Goal: Task Accomplishment & Management: Complete application form

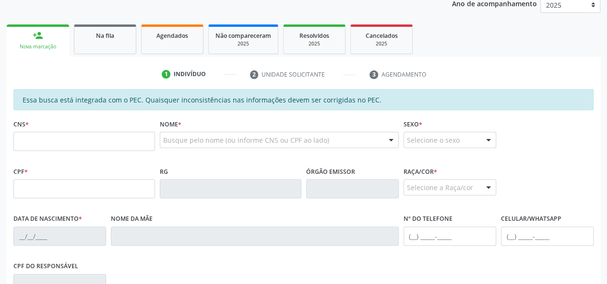
scroll to position [132, 0]
click at [182, 46] on link "Agendados" at bounding box center [172, 40] width 62 height 30
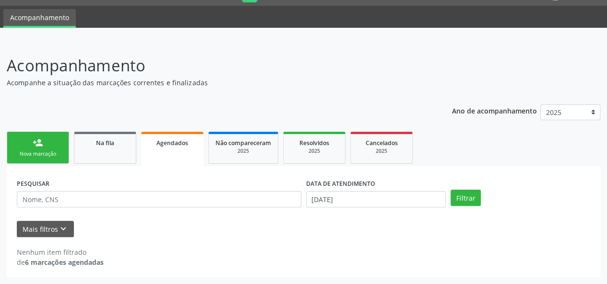
scroll to position [24, 0]
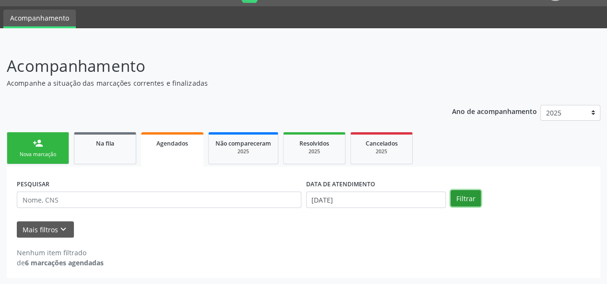
click at [467, 192] on button "Filtrar" at bounding box center [465, 198] width 30 height 16
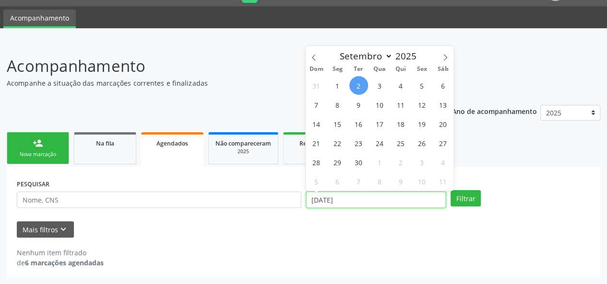
click at [370, 198] on input "02/09/2025" at bounding box center [376, 200] width 140 height 16
click at [306, 56] on span at bounding box center [314, 54] width 16 height 16
click at [312, 56] on icon at bounding box center [313, 57] width 7 height 7
select select "6"
click at [358, 85] on span "1" at bounding box center [358, 85] width 19 height 19
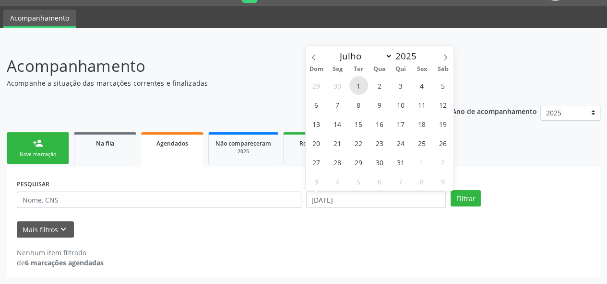
type input "01/07/2025"
click at [443, 55] on icon at bounding box center [445, 57] width 7 height 7
select select "8"
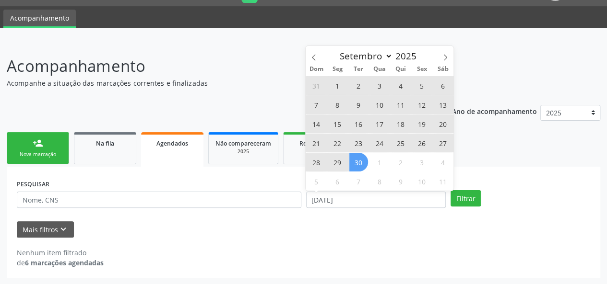
drag, startPoint x: 361, startPoint y: 159, endPoint x: 381, endPoint y: 161, distance: 19.8
click at [362, 159] on span "30" at bounding box center [358, 162] width 19 height 19
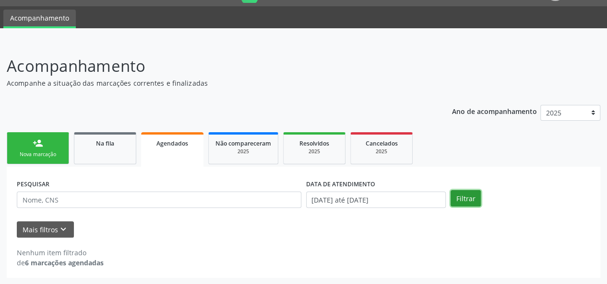
click at [461, 195] on button "Filtrar" at bounding box center [465, 198] width 30 height 16
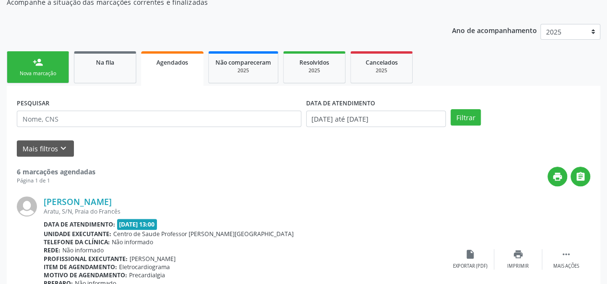
scroll to position [0, 0]
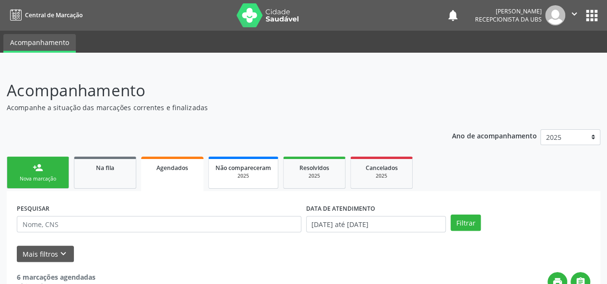
click at [260, 181] on link "Não compareceram 2025" at bounding box center [243, 173] width 70 height 32
click at [334, 176] on div "2025" at bounding box center [313, 176] width 48 height 7
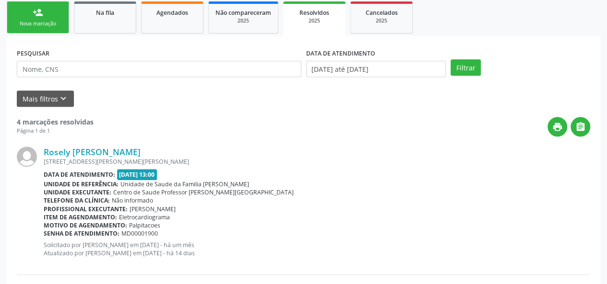
scroll to position [48, 0]
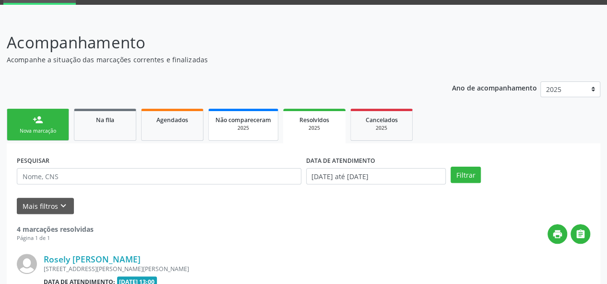
click at [238, 134] on link "Não compareceram 2025" at bounding box center [243, 125] width 70 height 32
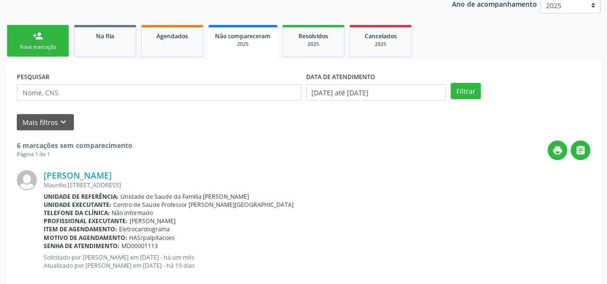
scroll to position [65, 0]
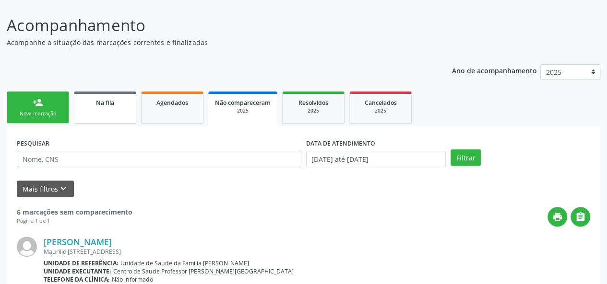
click at [117, 106] on div "Na fila" at bounding box center [105, 102] width 48 height 10
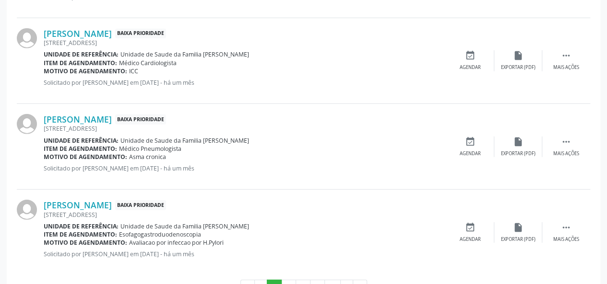
scroll to position [1354, 0]
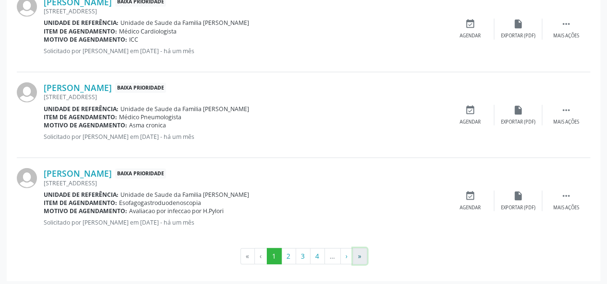
click at [361, 248] on button "»" at bounding box center [360, 256] width 14 height 16
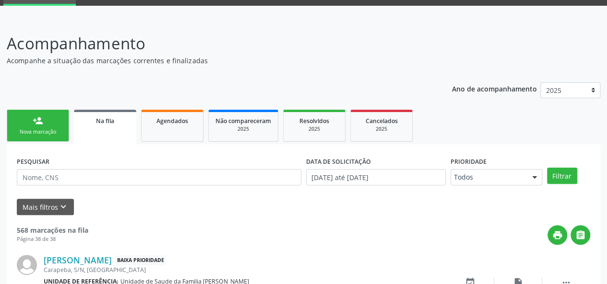
scroll to position [0, 0]
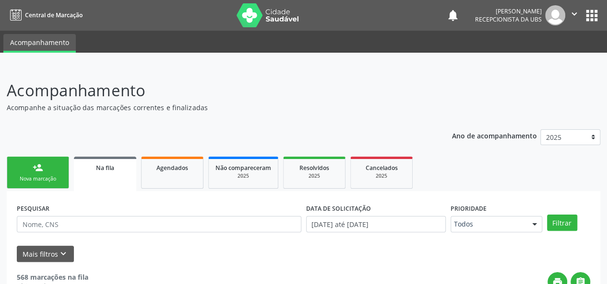
click at [48, 180] on div "Nova marcação" at bounding box center [38, 179] width 48 height 7
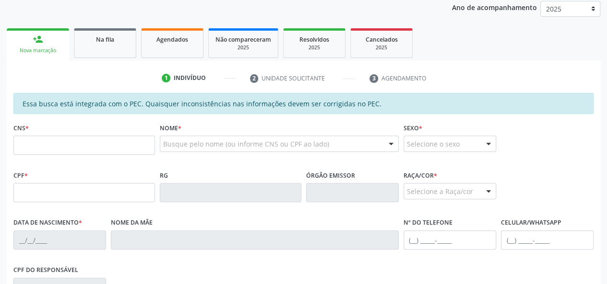
scroll to position [144, 0]
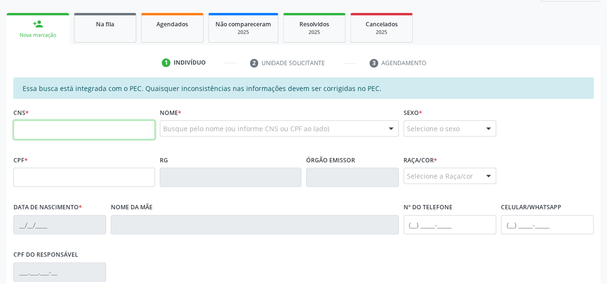
click at [107, 126] on input "text" at bounding box center [83, 129] width 141 height 19
click at [20, 131] on input "text" at bounding box center [83, 129] width 141 height 19
paste input "708 5003 6852 4871"
type input "708 5003 6852 4871"
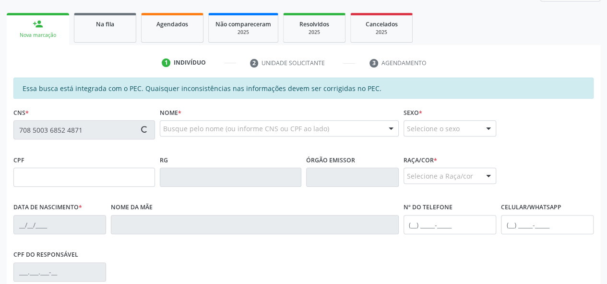
type input "126.162.054-24"
type input "1[DATE]"
type input "[PERSON_NAME]"
type input "[PHONE_NUMBER]"
type input "37"
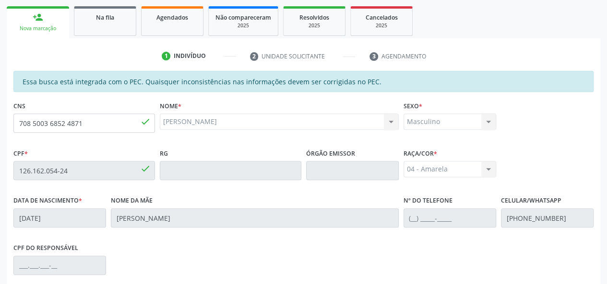
scroll to position [132, 0]
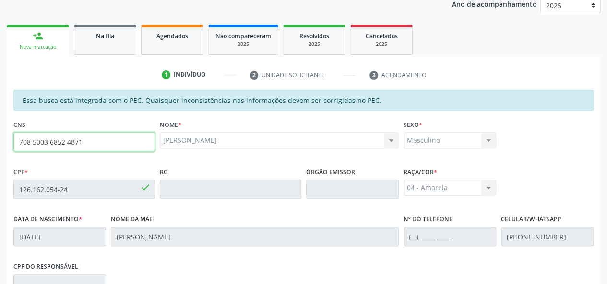
click at [51, 142] on input "708 5003 6852 4871" at bounding box center [83, 141] width 141 height 19
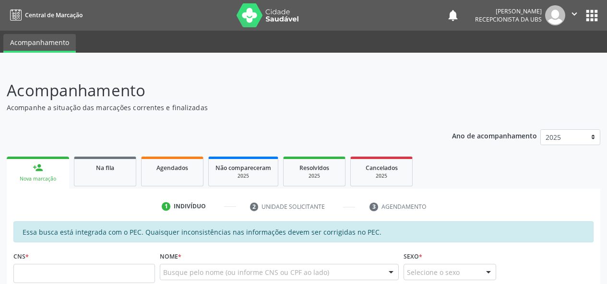
scroll to position [164, 0]
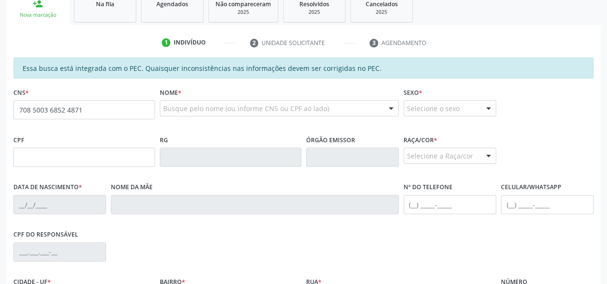
type input "708 5003 6852 4871"
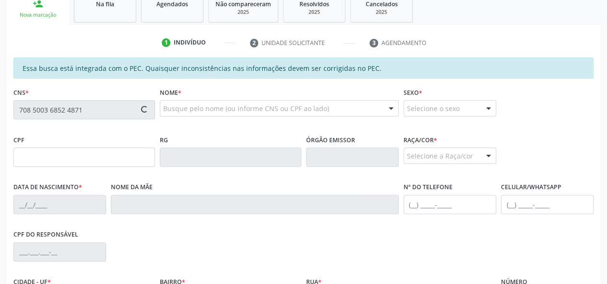
type input "126.162.054-24"
type input "1[DATE]"
type input "[PERSON_NAME]"
type input "[PHONE_NUMBER]"
type input "2"
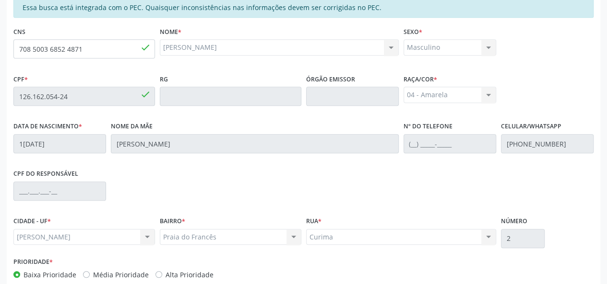
scroll to position [276, 0]
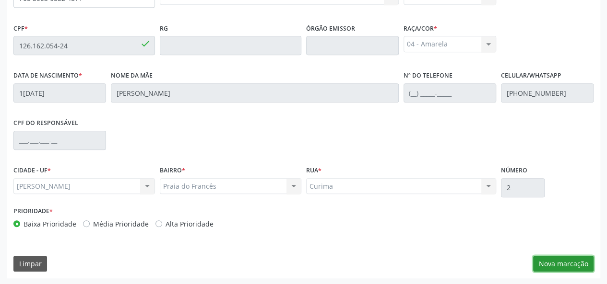
click at [547, 265] on button "Nova marcação" at bounding box center [563, 264] width 60 height 16
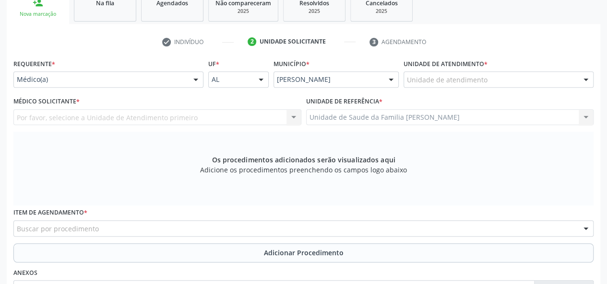
scroll to position [180, 0]
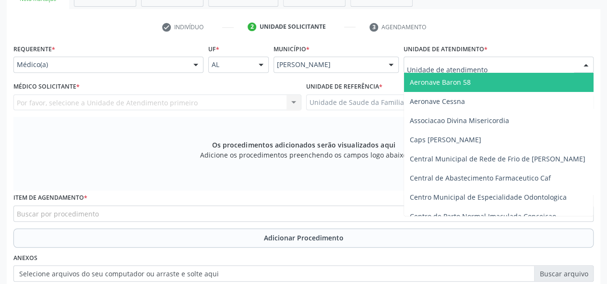
click at [450, 59] on div at bounding box center [498, 65] width 190 height 16
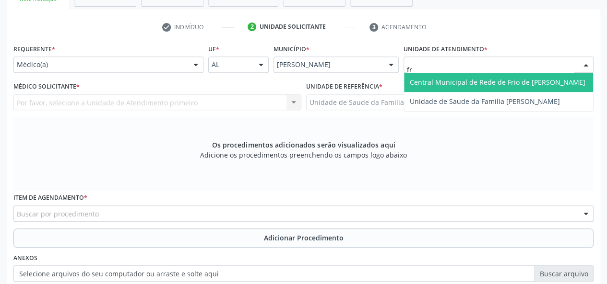
type input "fra"
click at [454, 79] on span "Unidade de Saude da Familia [PERSON_NAME]" at bounding box center [485, 82] width 150 height 9
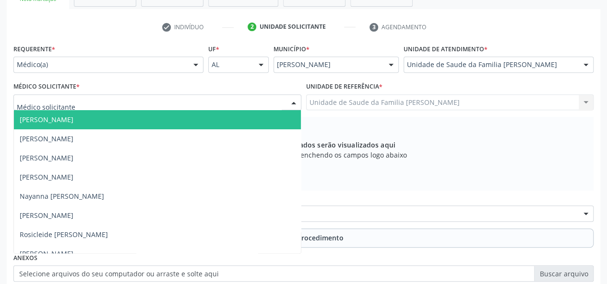
click at [45, 121] on span "[PERSON_NAME]" at bounding box center [47, 119] width 54 height 9
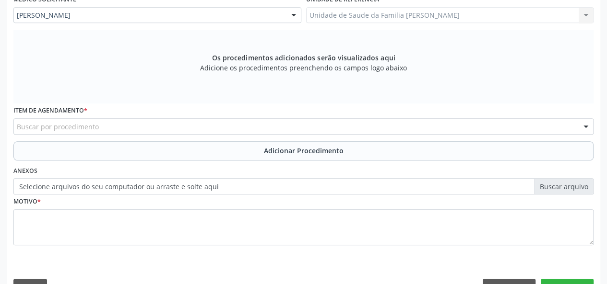
scroll to position [276, 0]
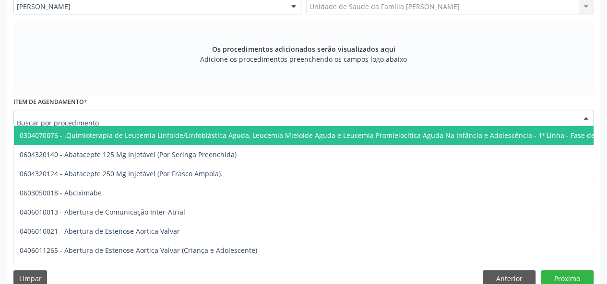
click at [68, 123] on div at bounding box center [303, 118] width 580 height 16
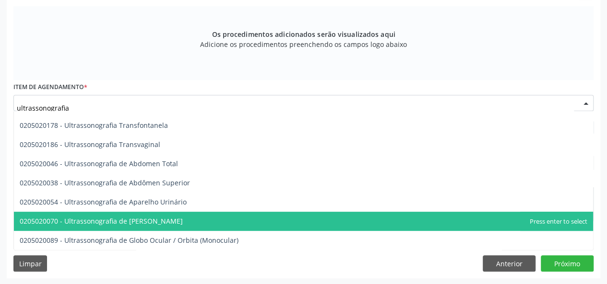
scroll to position [167, 0]
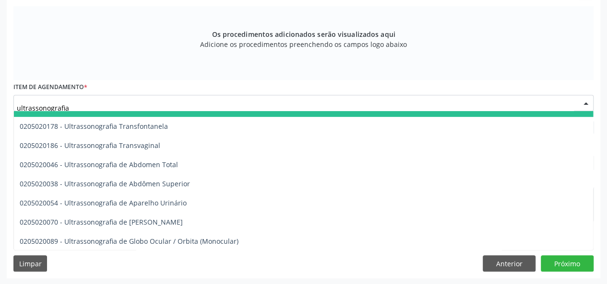
click at [99, 104] on input "ultrassonografia" at bounding box center [295, 107] width 557 height 19
type input "u"
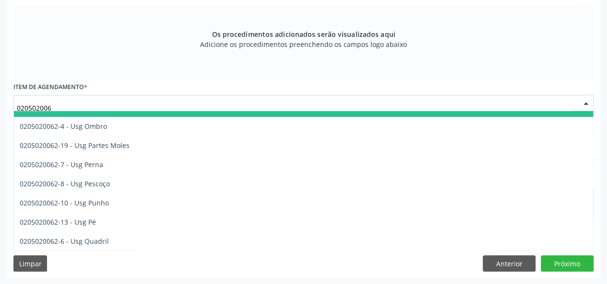
type input "0205020062"
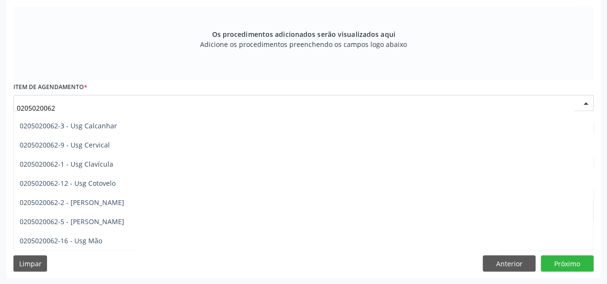
scroll to position [33, 0]
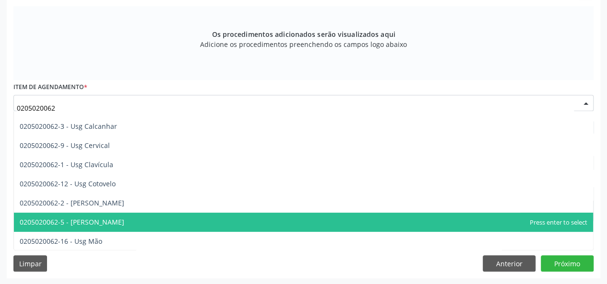
click at [102, 225] on span "0205020062-5 - [PERSON_NAME]" at bounding box center [72, 222] width 105 height 9
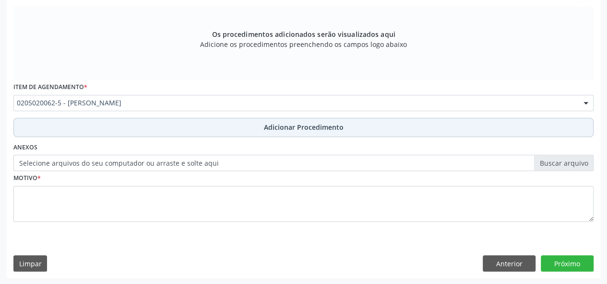
click at [329, 122] on span "Adicionar Procedimento" at bounding box center [304, 127] width 80 height 10
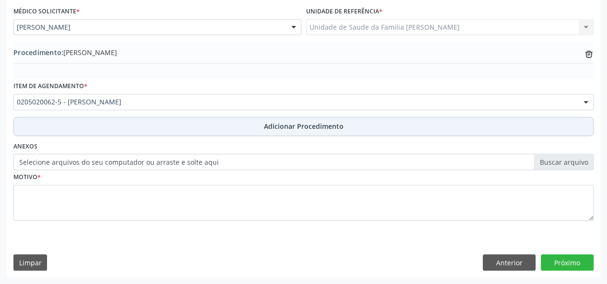
scroll to position [254, 0]
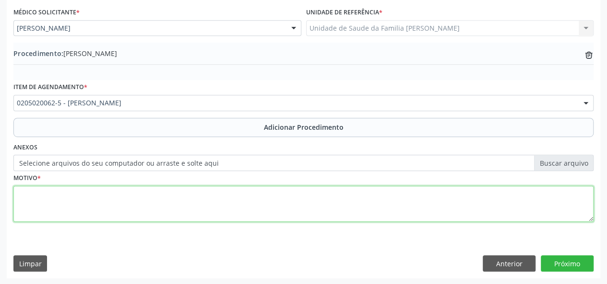
click at [28, 201] on textarea at bounding box center [303, 204] width 580 height 36
click at [26, 196] on textarea at bounding box center [303, 204] width 580 height 36
type textarea "Dor pos trauma."
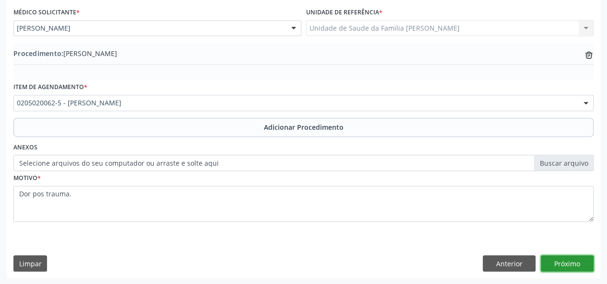
click at [571, 265] on button "Próximo" at bounding box center [567, 264] width 53 height 16
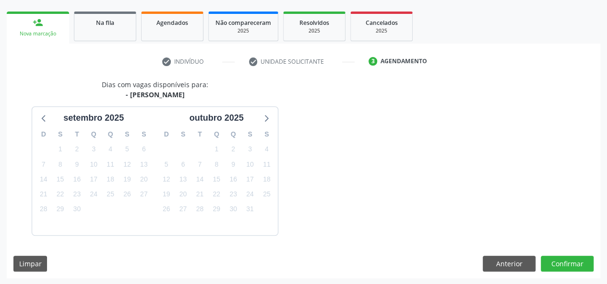
scroll to position [174, 0]
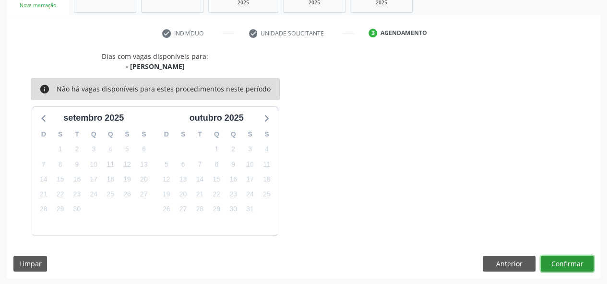
click at [558, 260] on button "Confirmar" at bounding box center [567, 264] width 53 height 16
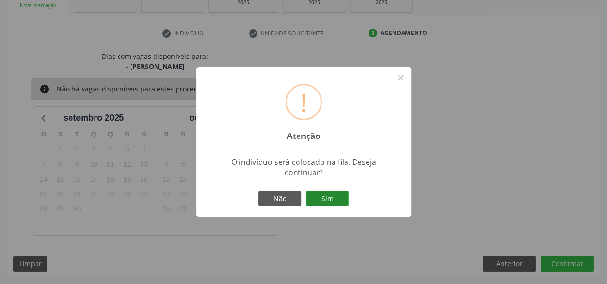
click at [337, 199] on button "Sim" at bounding box center [327, 199] width 43 height 16
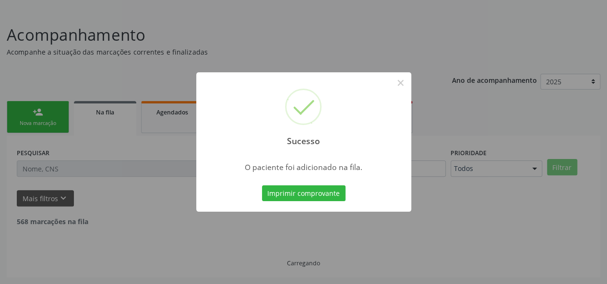
scroll to position [45, 0]
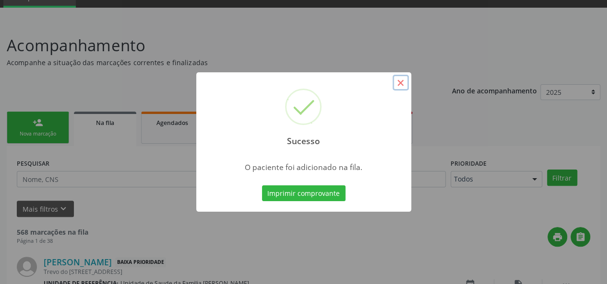
click at [401, 85] on button "×" at bounding box center [400, 83] width 16 height 16
